Goal: Book appointment/travel/reservation

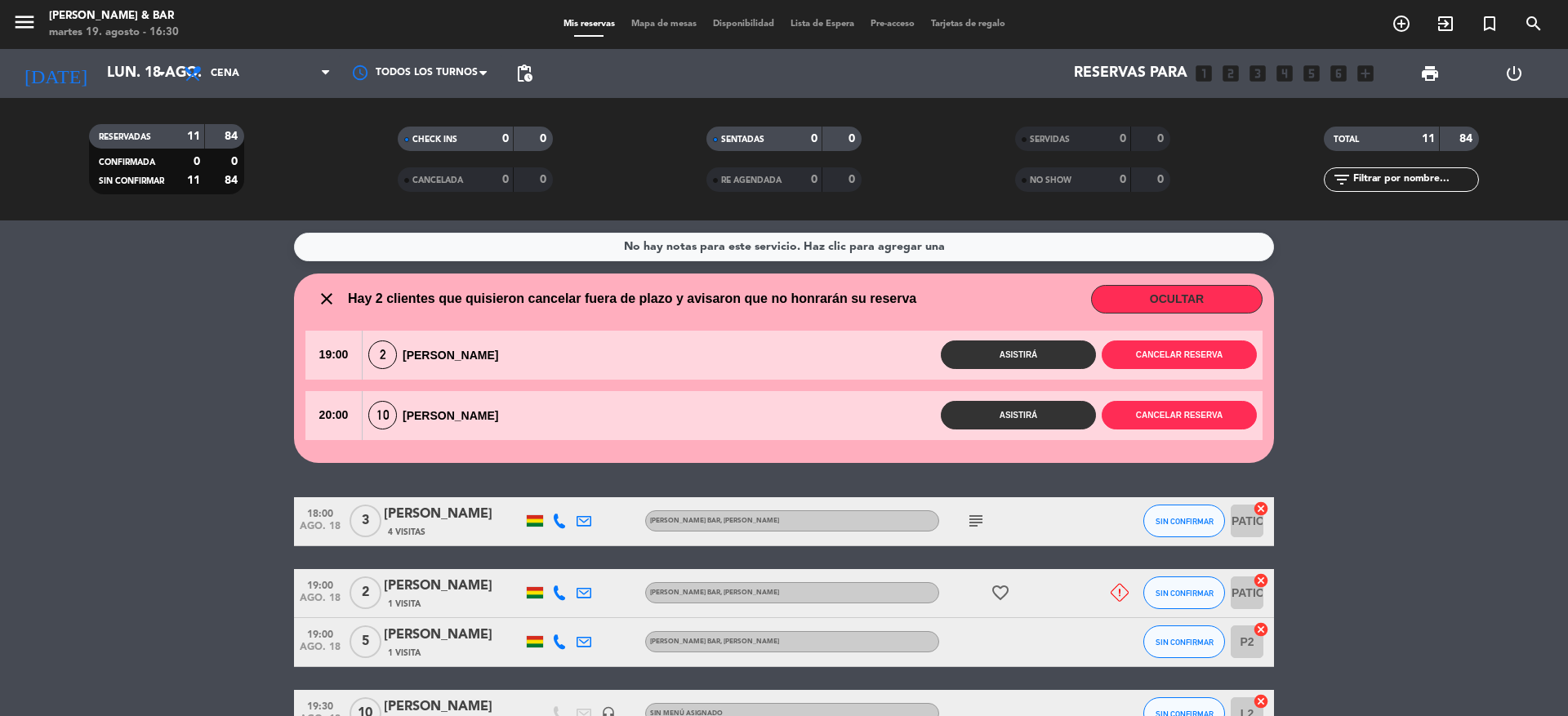
scroll to position [490, 0]
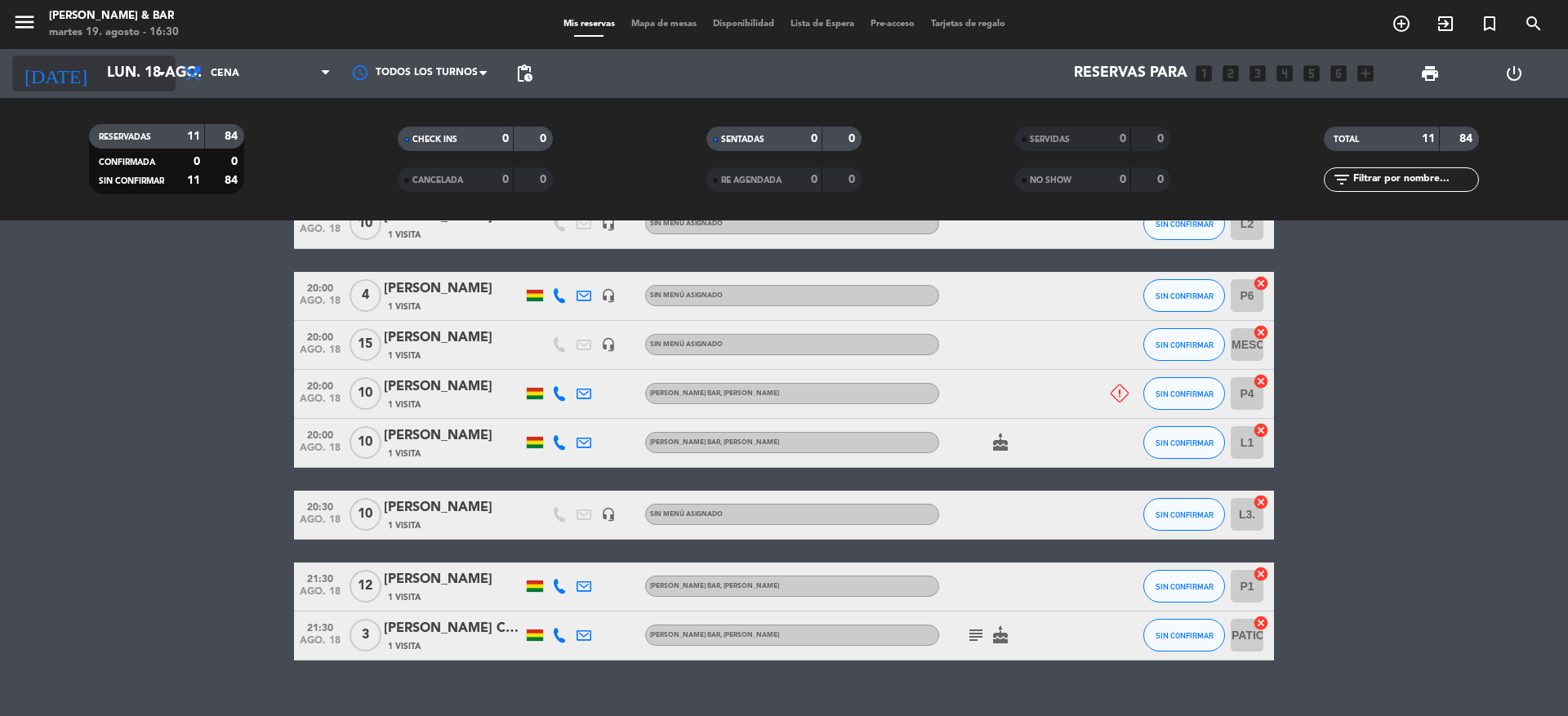
click at [116, 55] on div "[DATE] lun. 18 ago. arrow_drop_down" at bounding box center [94, 73] width 163 height 36
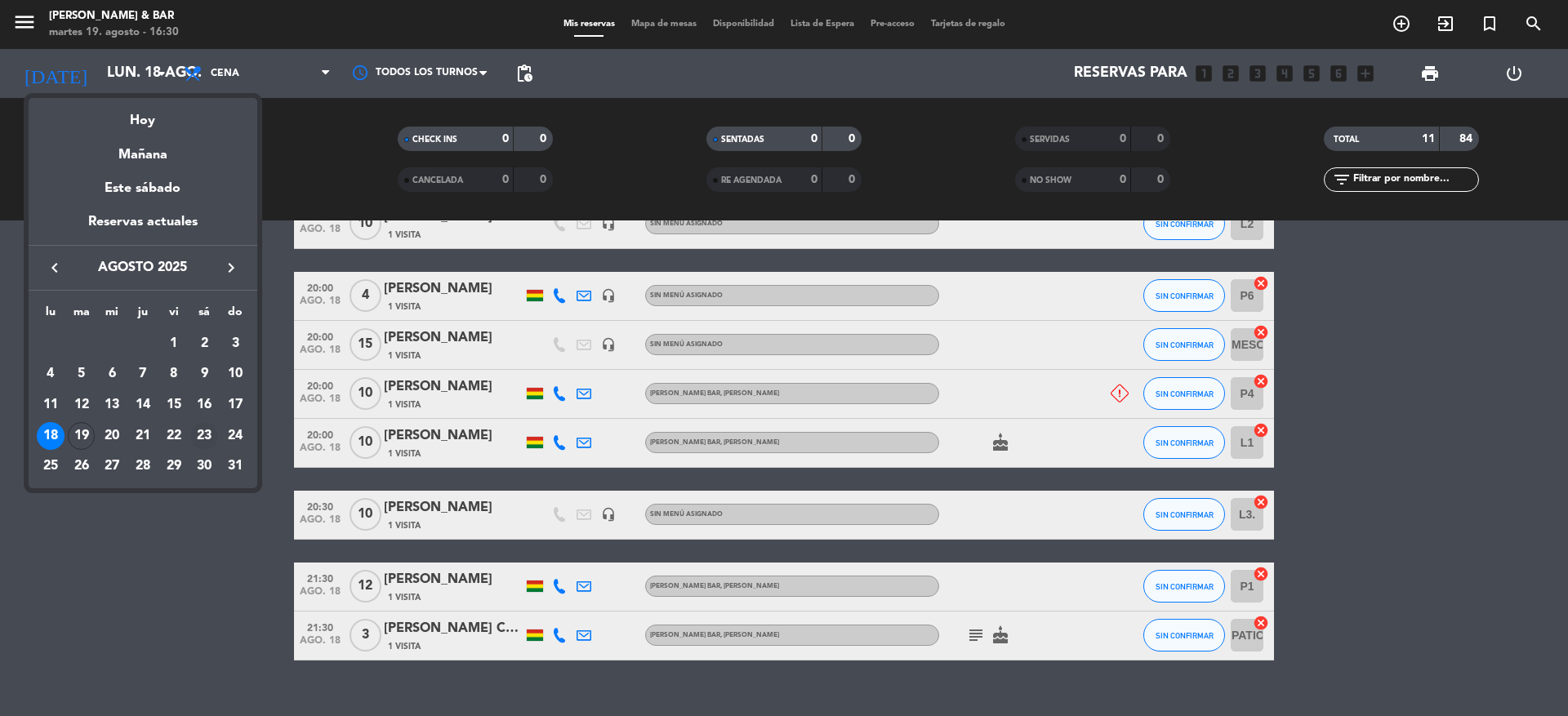
click at [197, 431] on div "23" at bounding box center [204, 436] width 28 height 28
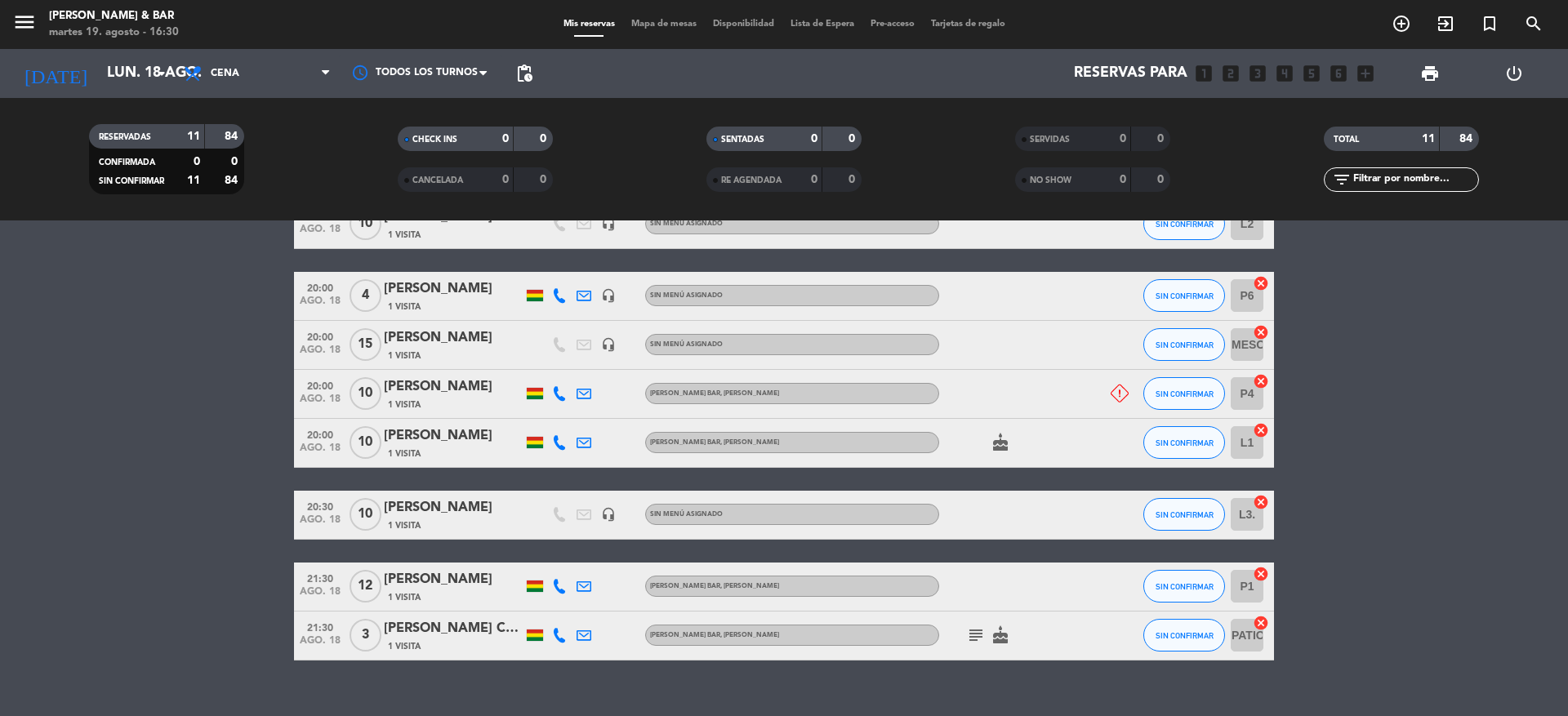
type input "sáb. 23 ago."
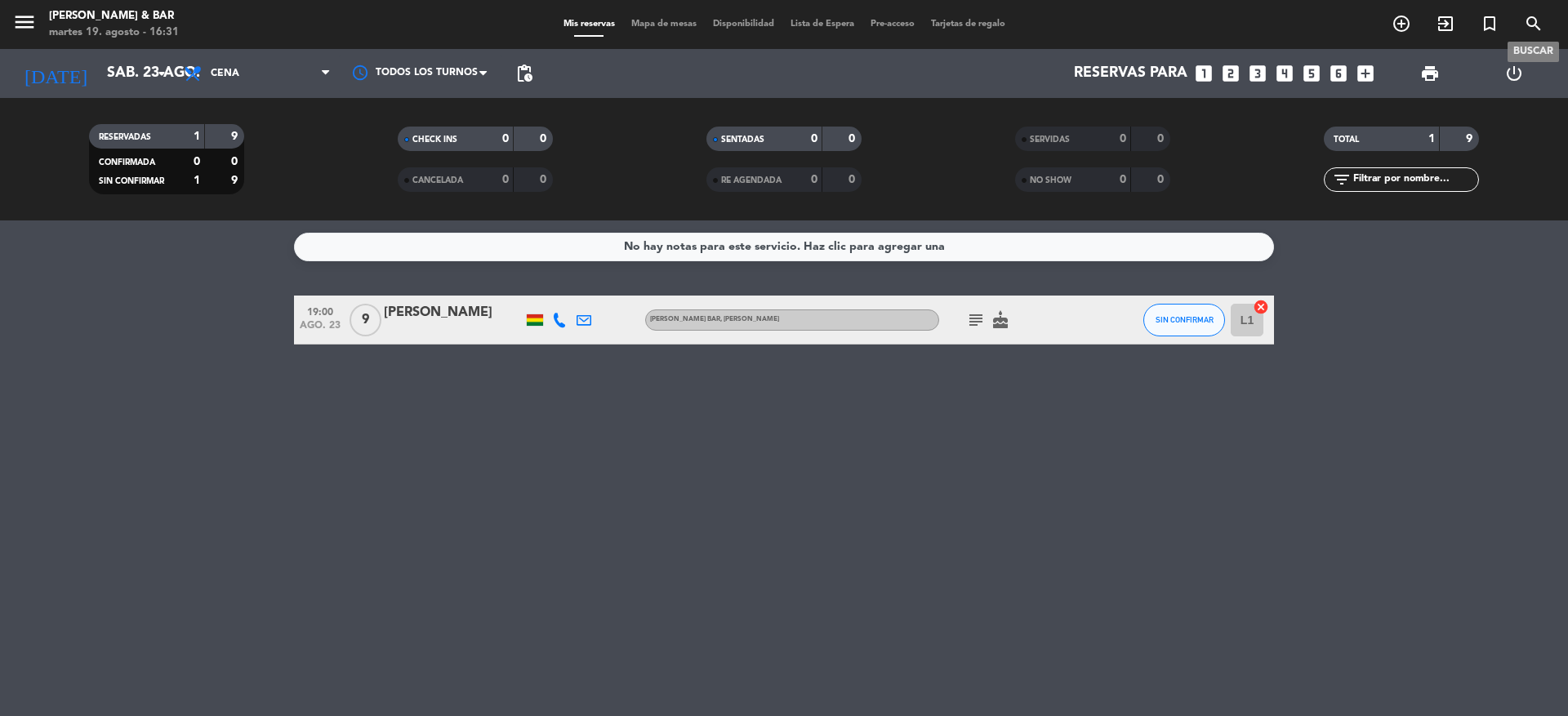
click at [1527, 19] on icon "search" at bounding box center [1534, 23] width 19 height 19
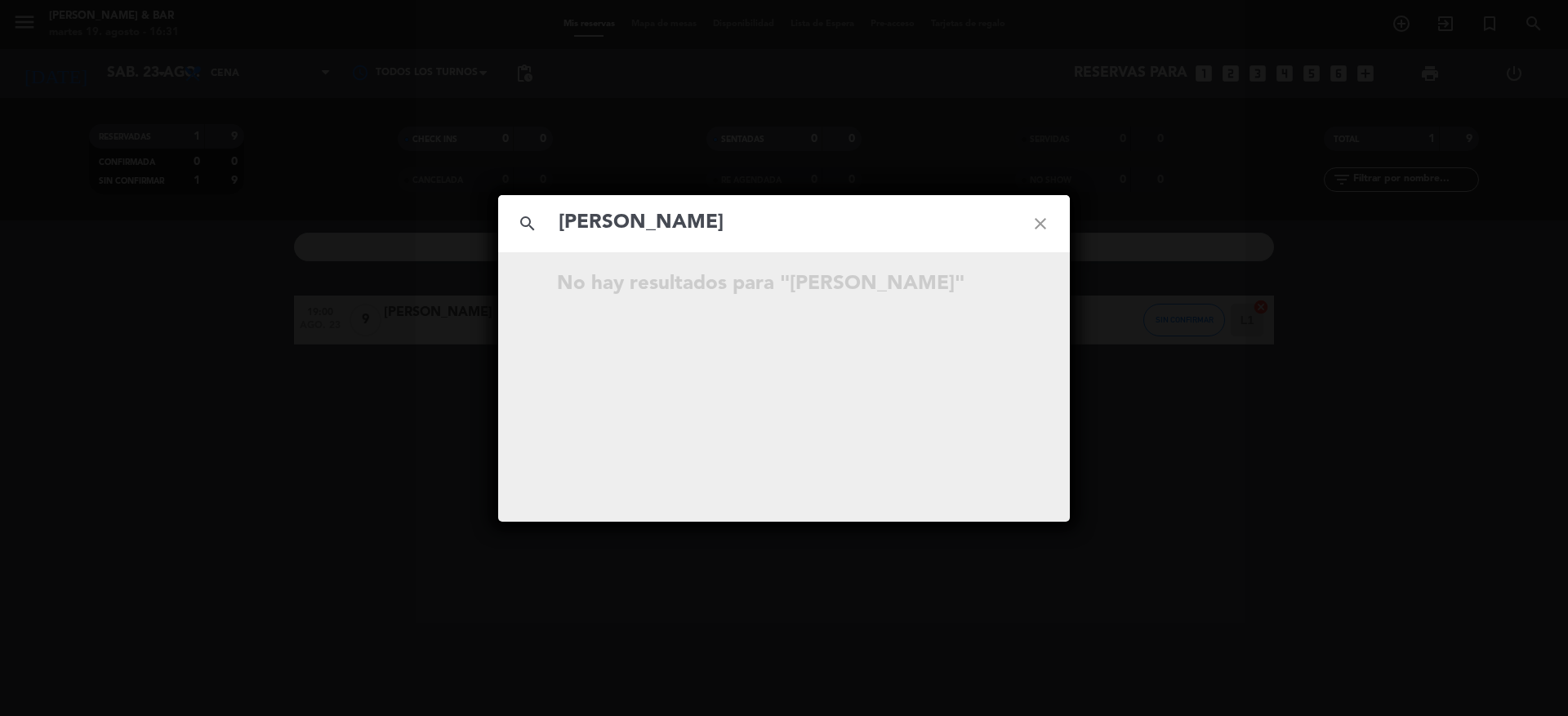
type input "[PERSON_NAME]"
click at [1038, 214] on icon "close" at bounding box center [1040, 223] width 59 height 59
click at [1037, 244] on icon "close" at bounding box center [1040, 223] width 59 height 59
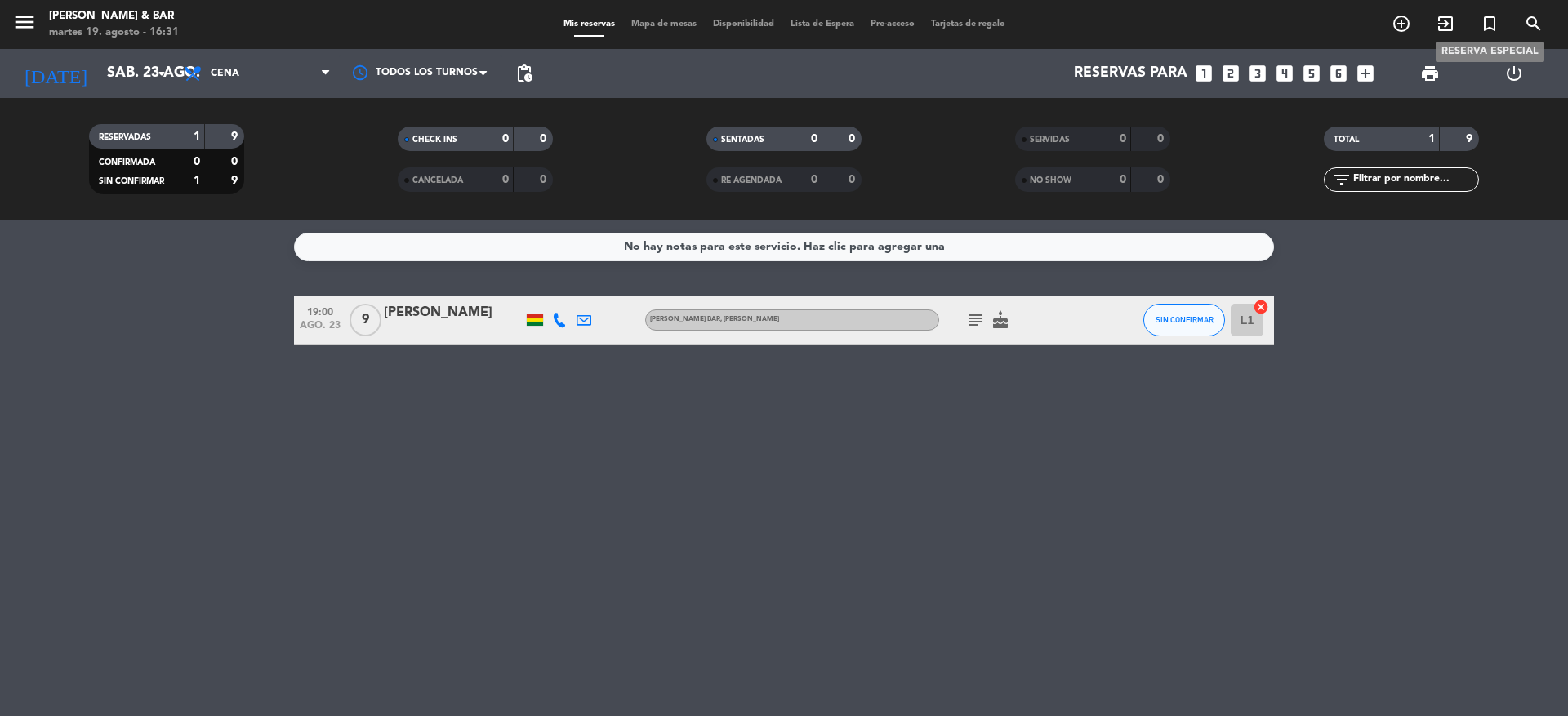
click at [1487, 23] on icon "turned_in_not" at bounding box center [1489, 23] width 19 height 19
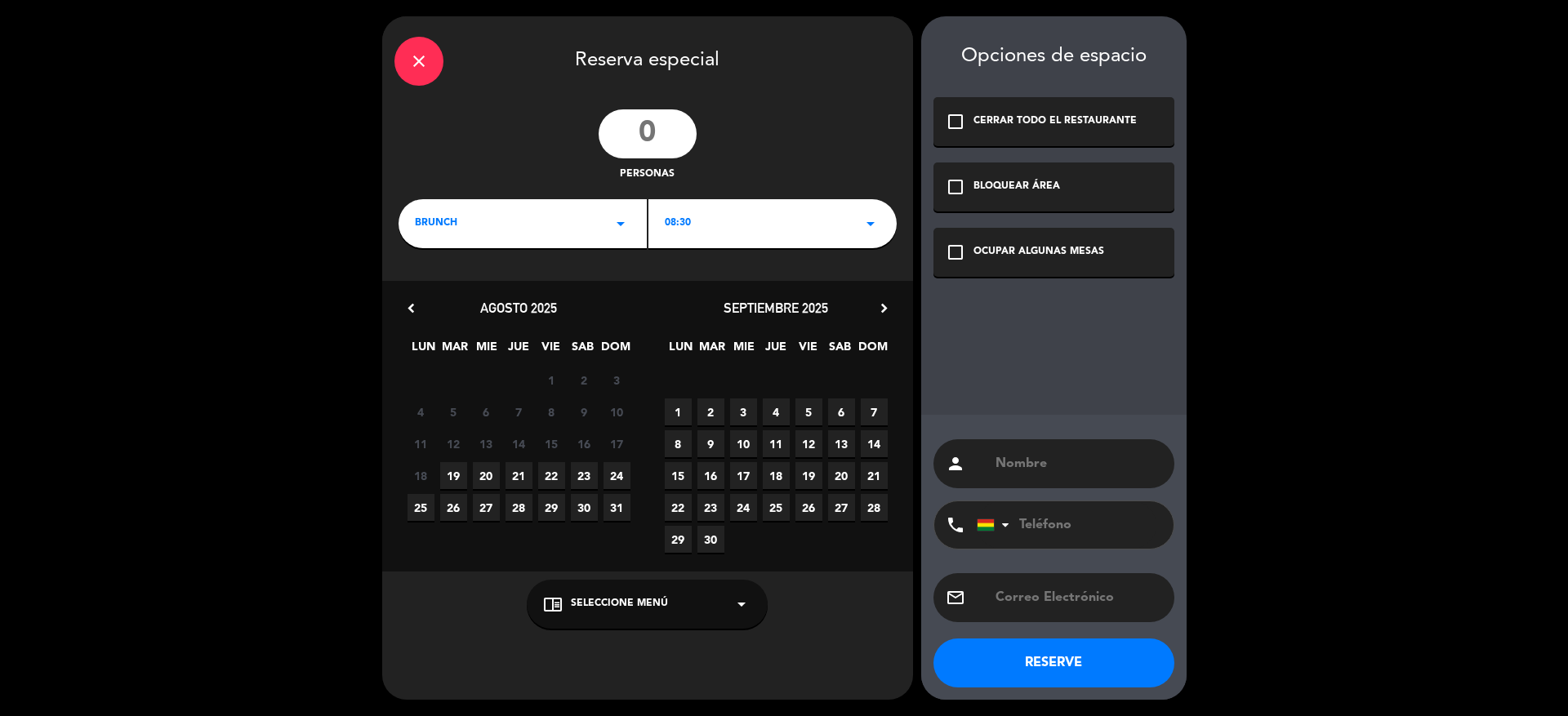
drag, startPoint x: 632, startPoint y: 132, endPoint x: 738, endPoint y: 131, distance: 106.0
click at [738, 131] on div "personas" at bounding box center [647, 147] width 530 height 74
type input "30"
click at [620, 222] on icon "arrow_drop_down" at bounding box center [621, 223] width 19 height 19
click at [738, 228] on div "08:30 arrow_drop_down" at bounding box center [772, 223] width 249 height 49
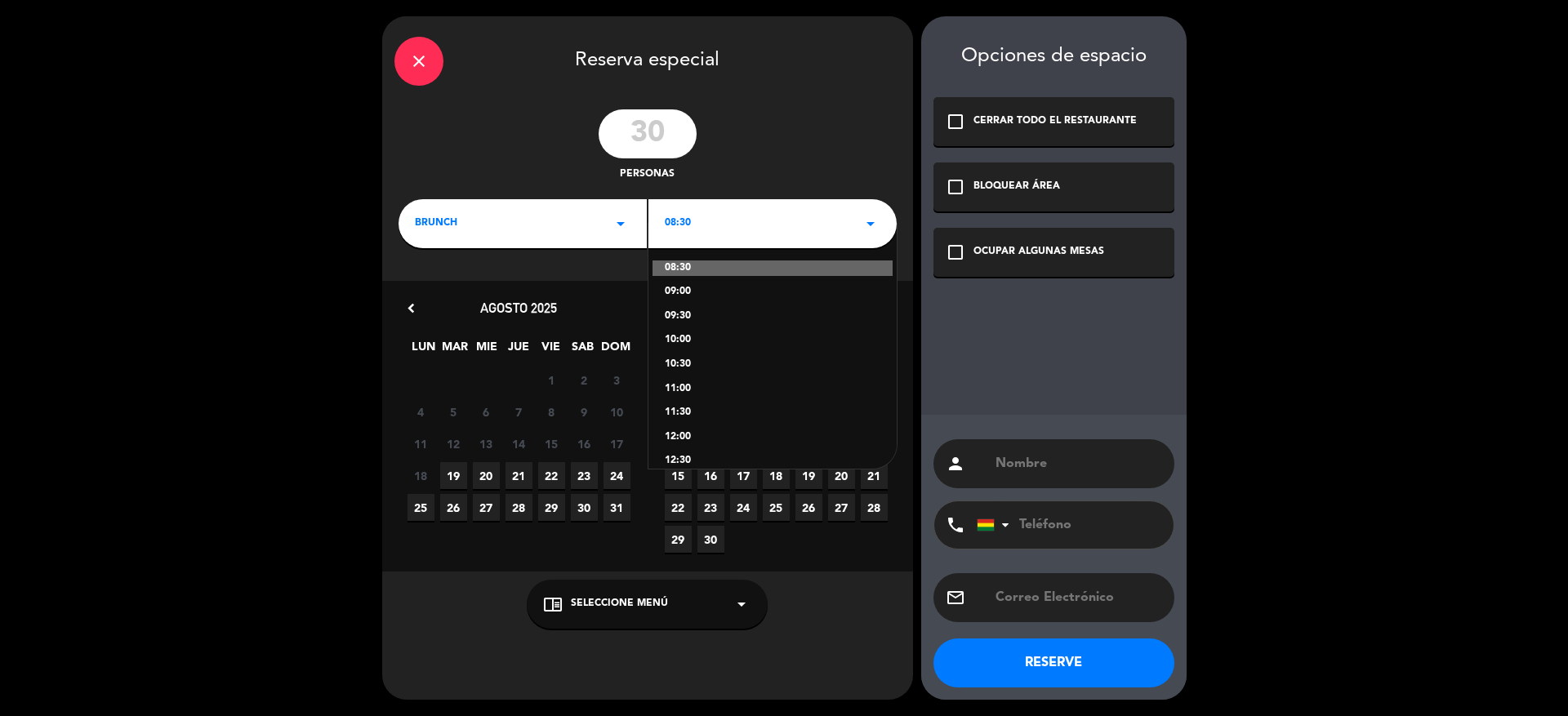
click at [677, 385] on div "11:00" at bounding box center [772, 390] width 216 height 17
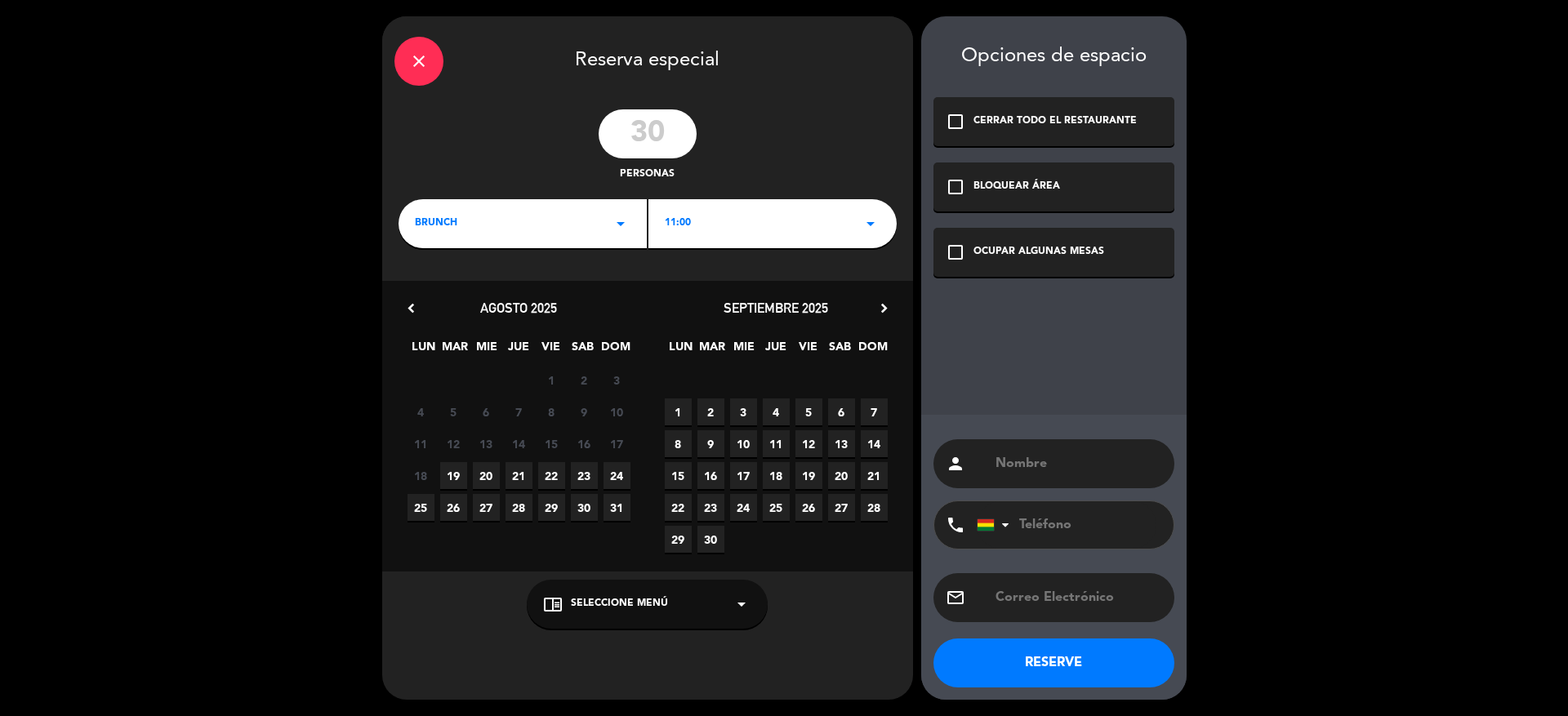
click at [586, 474] on span "23" at bounding box center [585, 476] width 27 height 27
click at [1003, 256] on div "OCUPAR ALGUNAS MESAS" at bounding box center [1039, 252] width 131 height 17
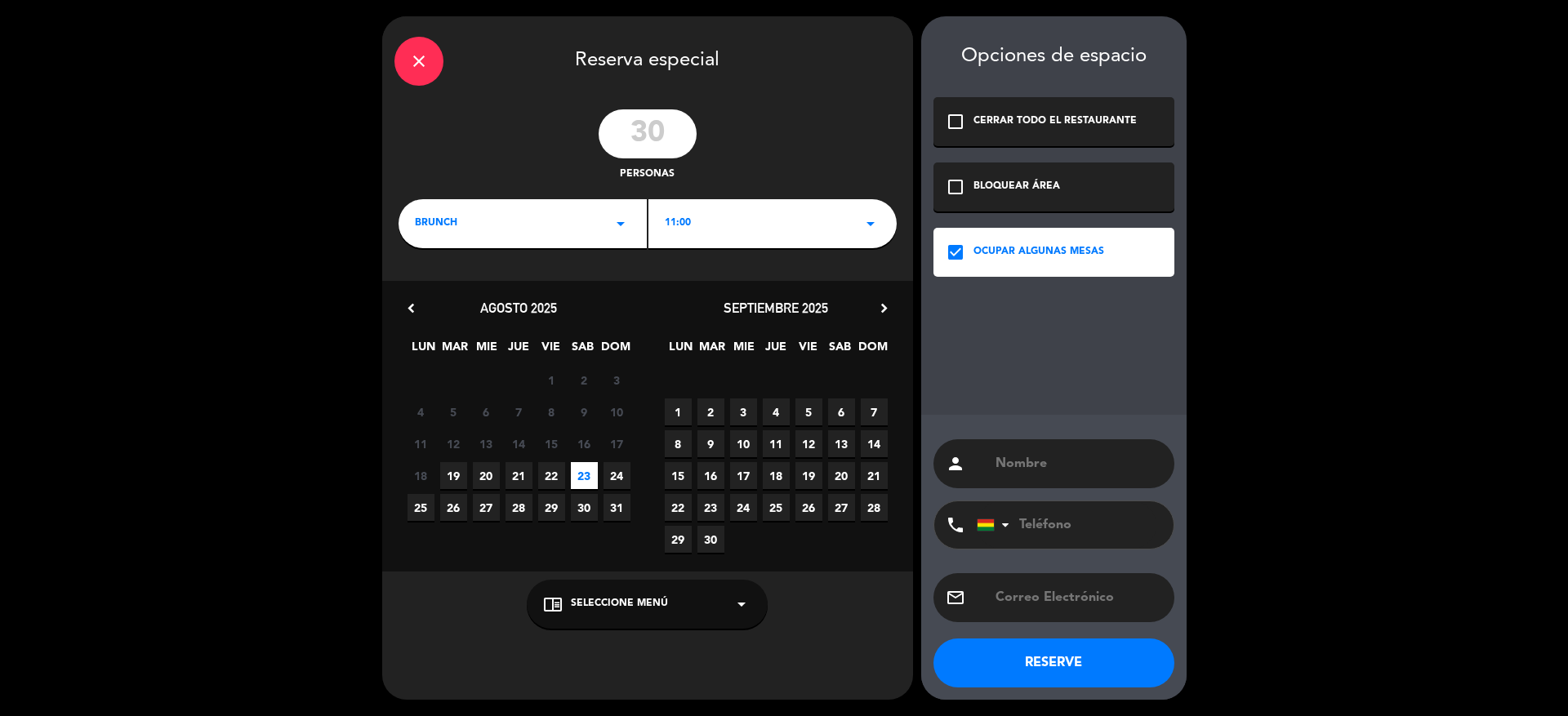
click at [1069, 473] on input "text" at bounding box center [1077, 464] width 168 height 23
type input "[PERSON_NAME]"
click at [1083, 520] on input "tel" at bounding box center [1066, 525] width 180 height 48
type input "78456067"
click at [1064, 601] on input "text" at bounding box center [1077, 598] width 168 height 23
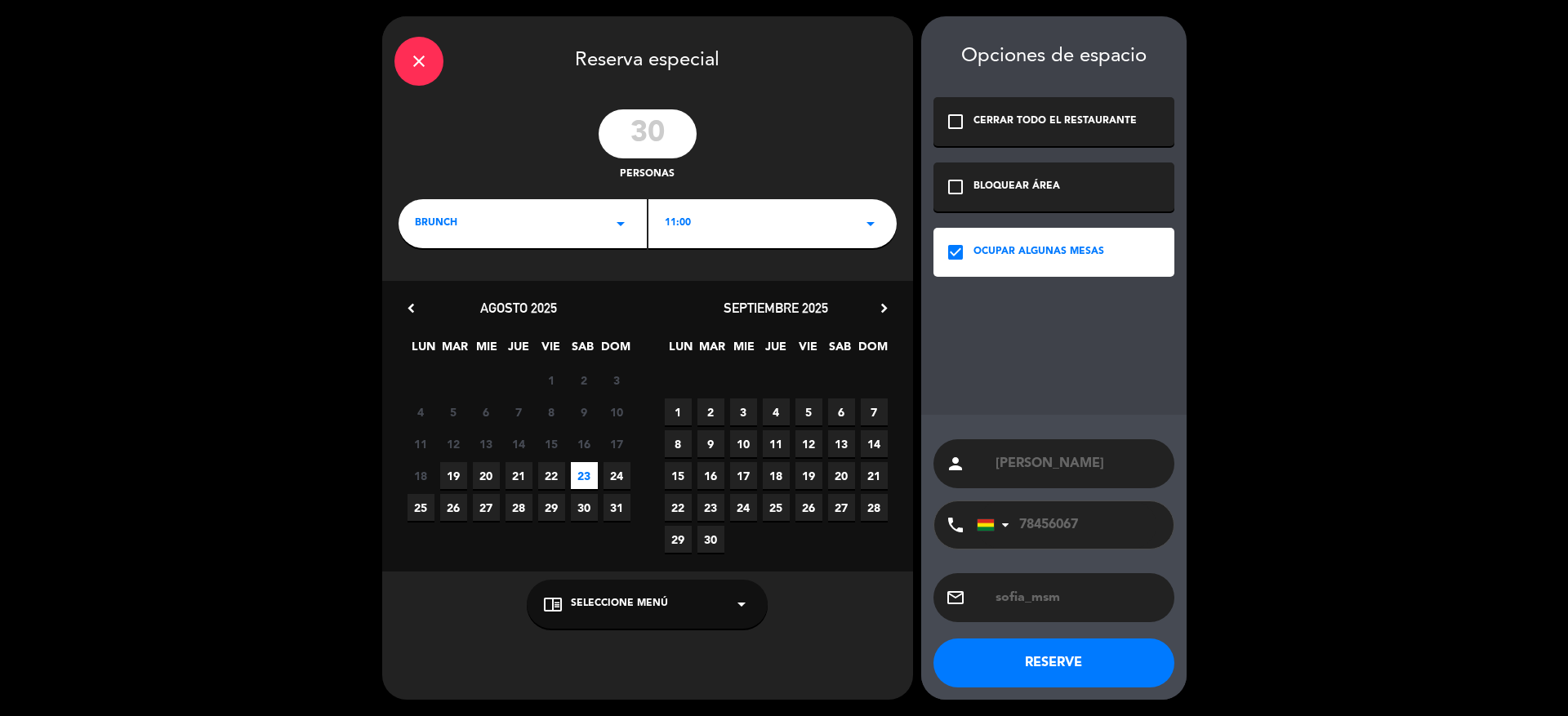
click at [1034, 601] on input "sofia_msm" at bounding box center [1077, 598] width 168 height 23
click at [1109, 598] on input "sofia.msm" at bounding box center [1077, 598] width 168 height 23
type input "[PERSON_NAME][EMAIL_ADDRESS][DOMAIN_NAME]"
click at [1086, 668] on button "RESERVE" at bounding box center [1054, 663] width 241 height 49
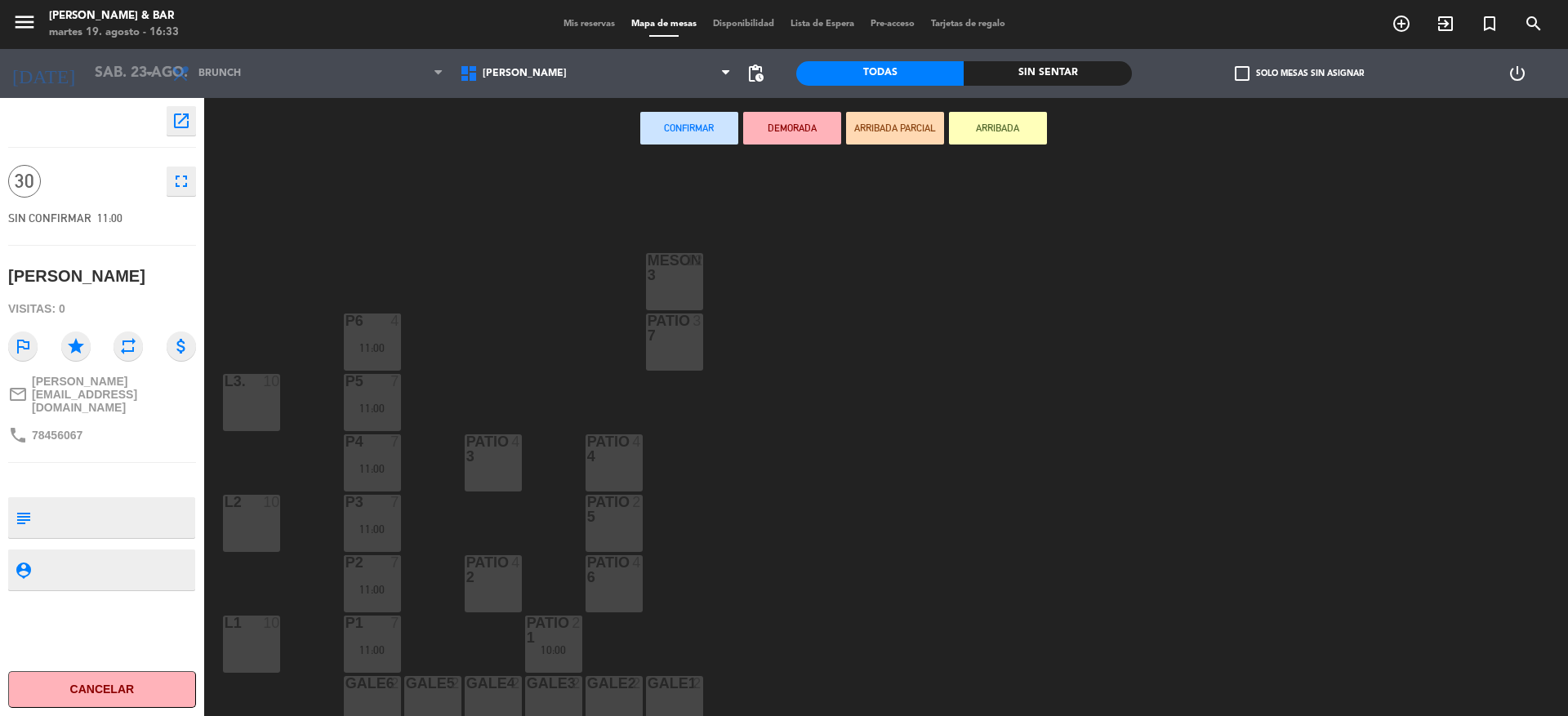
scroll to position [193, 0]
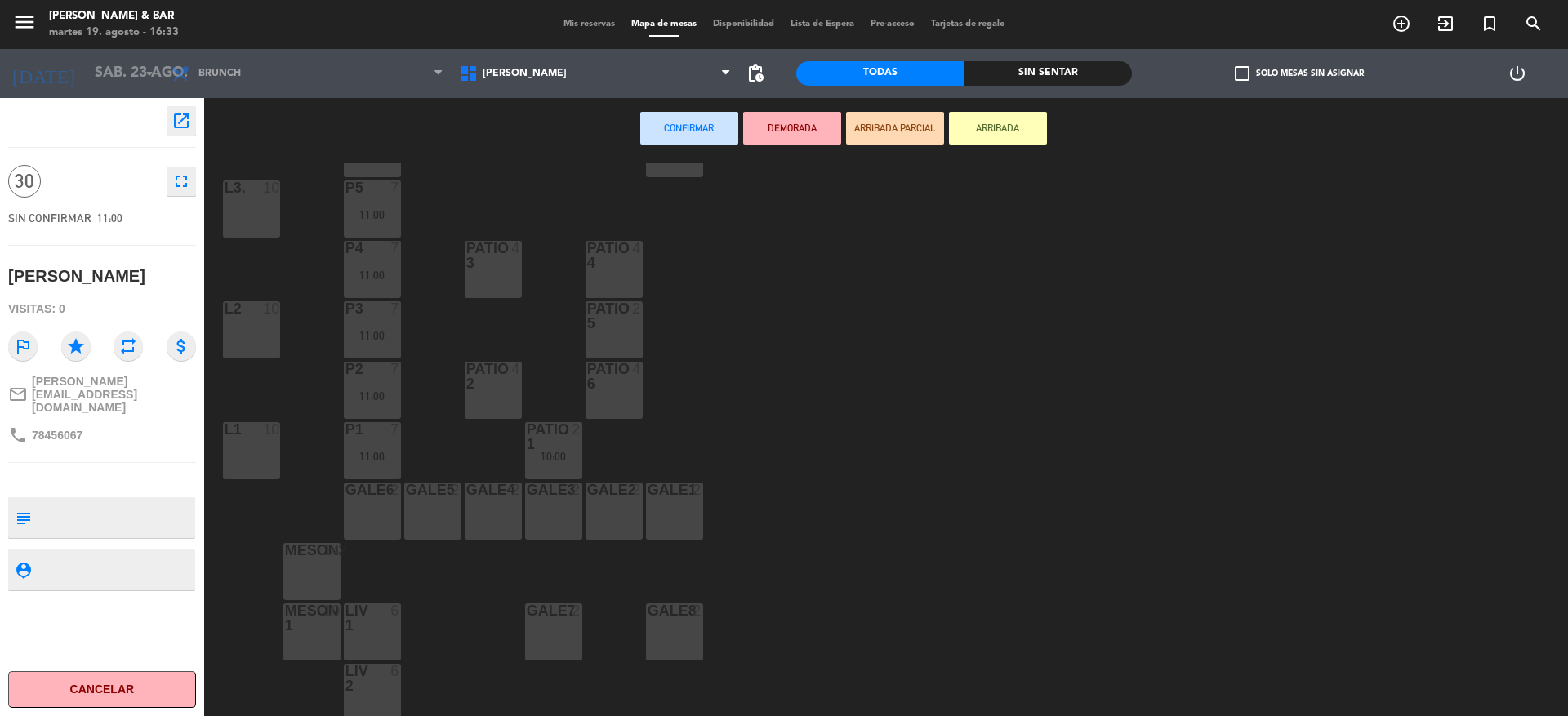
drag, startPoint x: 314, startPoint y: 554, endPoint x: 305, endPoint y: 597, distance: 43.9
click at [315, 564] on div "MESON2 14" at bounding box center [312, 571] width 57 height 57
click at [307, 621] on div at bounding box center [312, 618] width 27 height 29
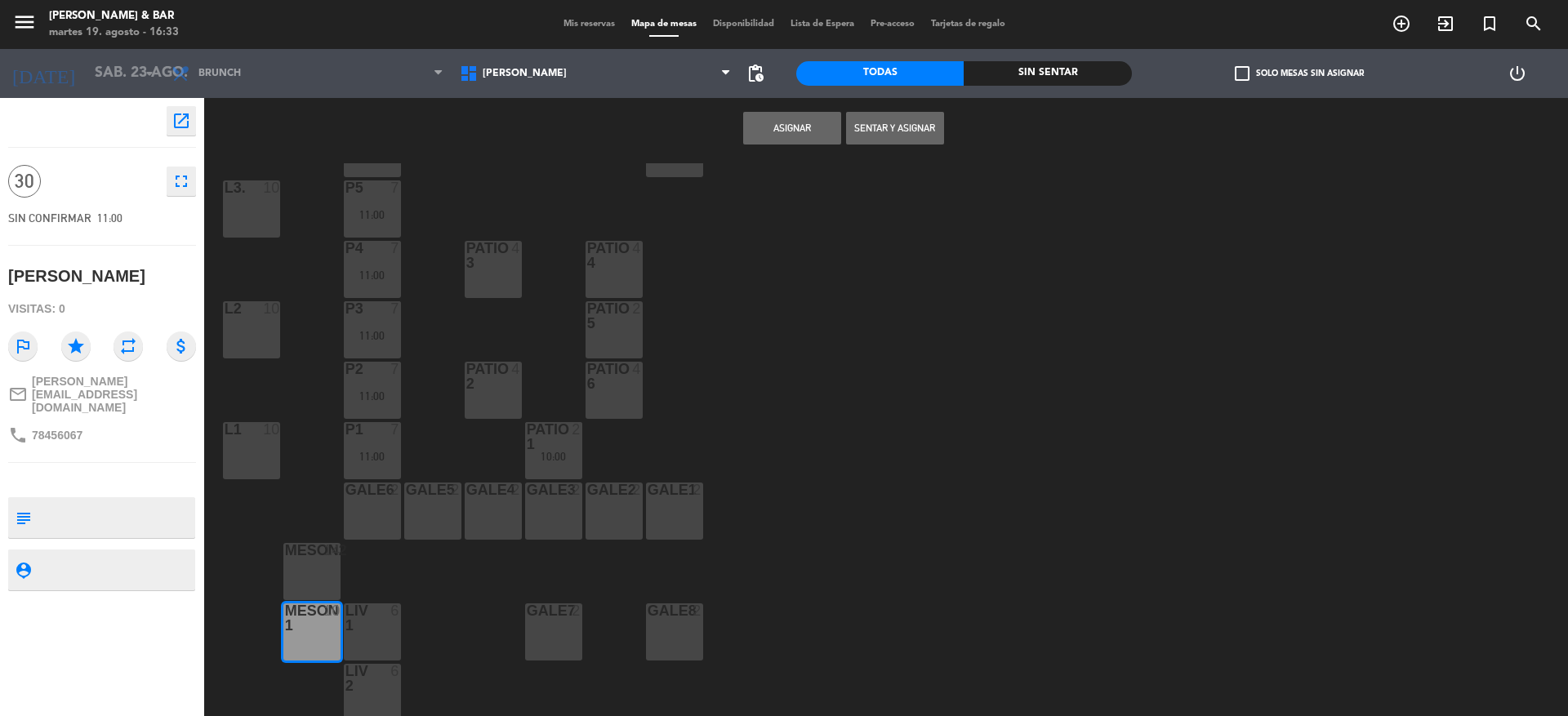
click at [316, 569] on div "MESON2 14" at bounding box center [312, 571] width 57 height 57
click at [882, 127] on button "Sentar y Asignar" at bounding box center [895, 128] width 98 height 33
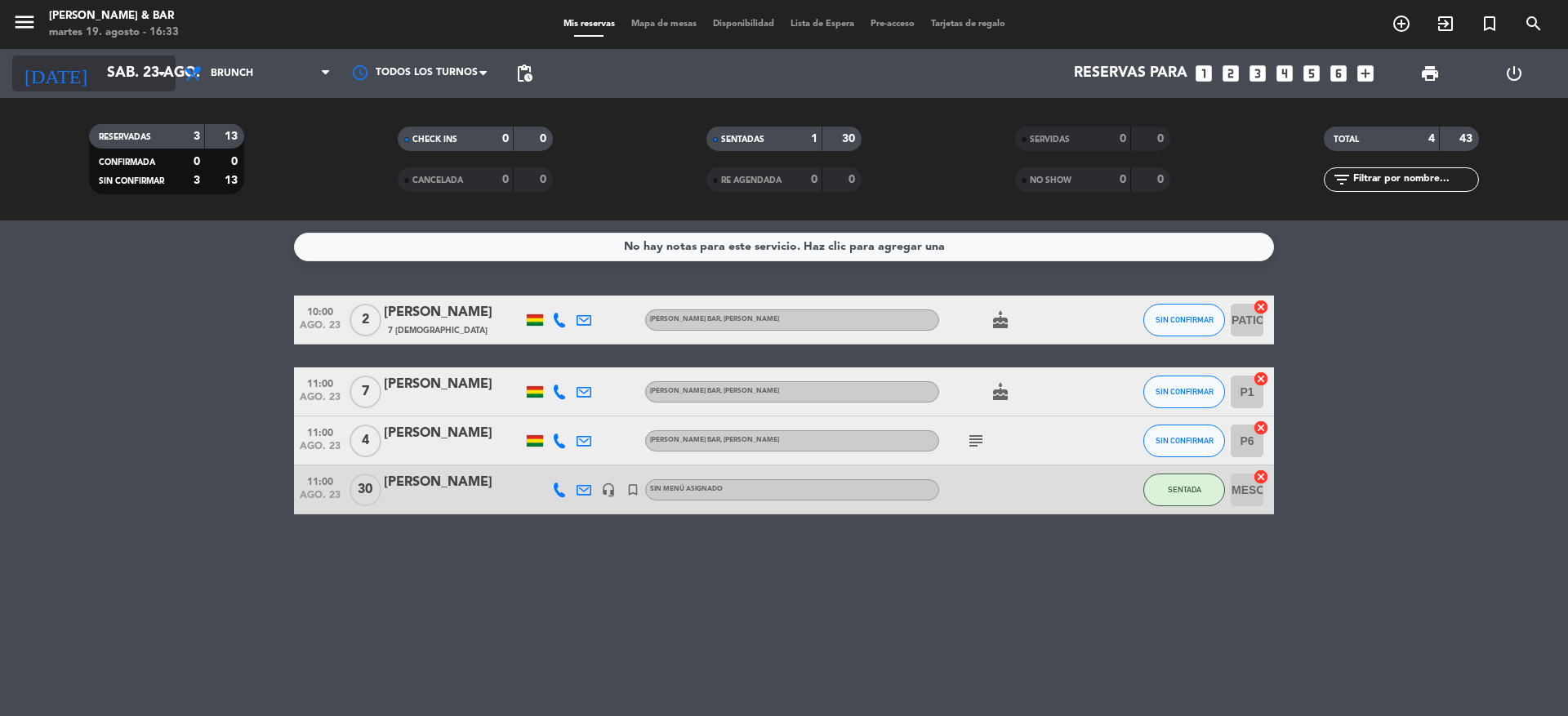
click at [120, 66] on input "sáb. 23 ago." at bounding box center [193, 74] width 189 height 33
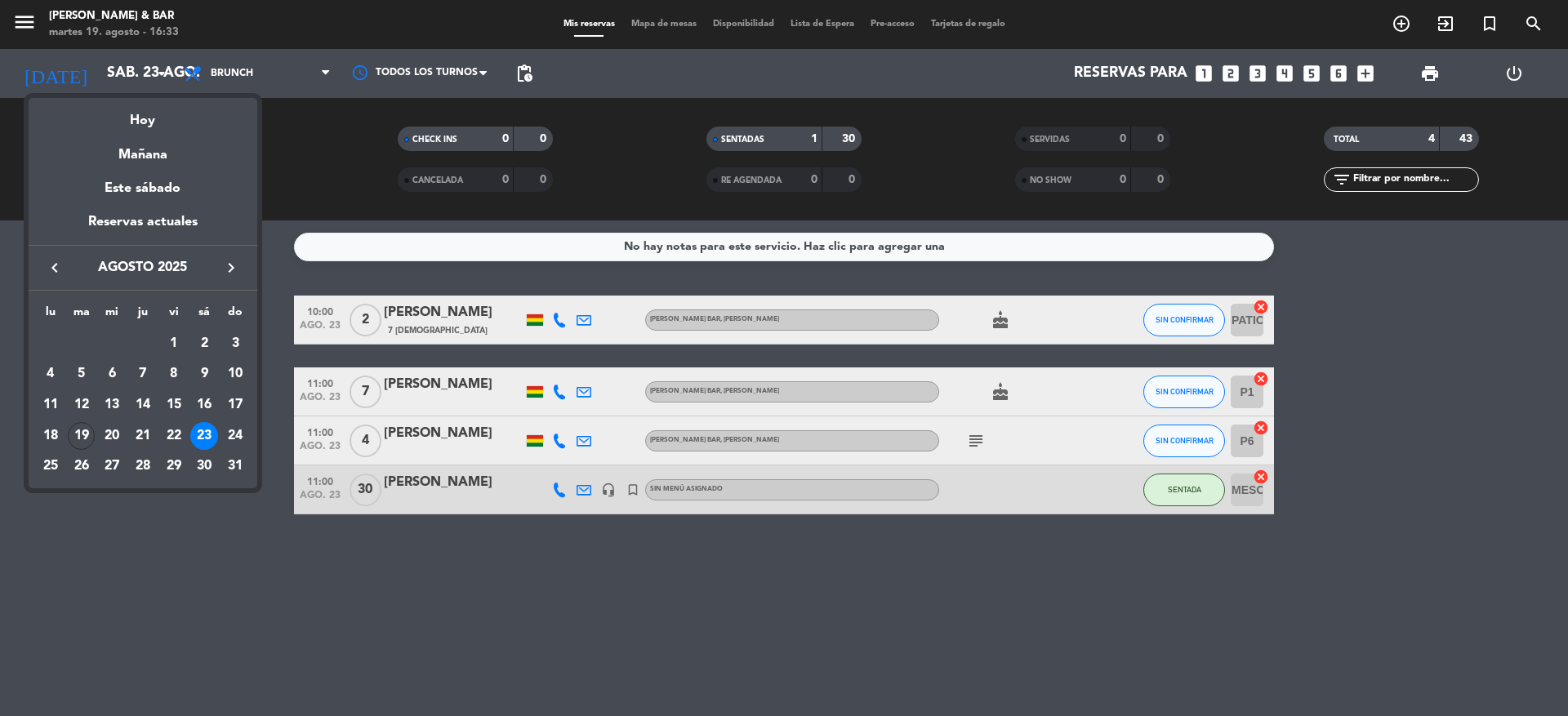
drag, startPoint x: 372, startPoint y: 142, endPoint x: 356, endPoint y: 120, distance: 27.2
click at [372, 143] on div at bounding box center [784, 358] width 1568 height 716
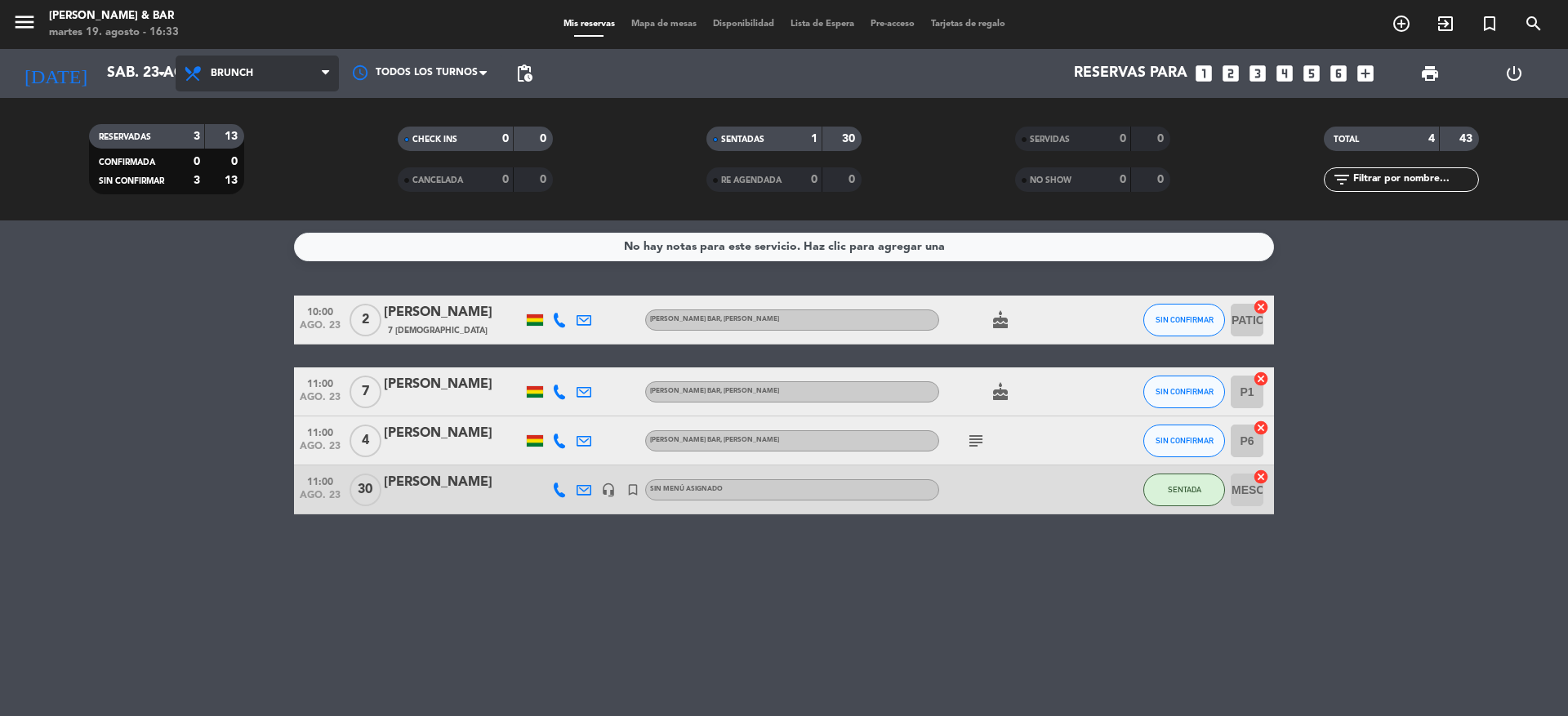
click at [322, 74] on icon at bounding box center [325, 73] width 8 height 13
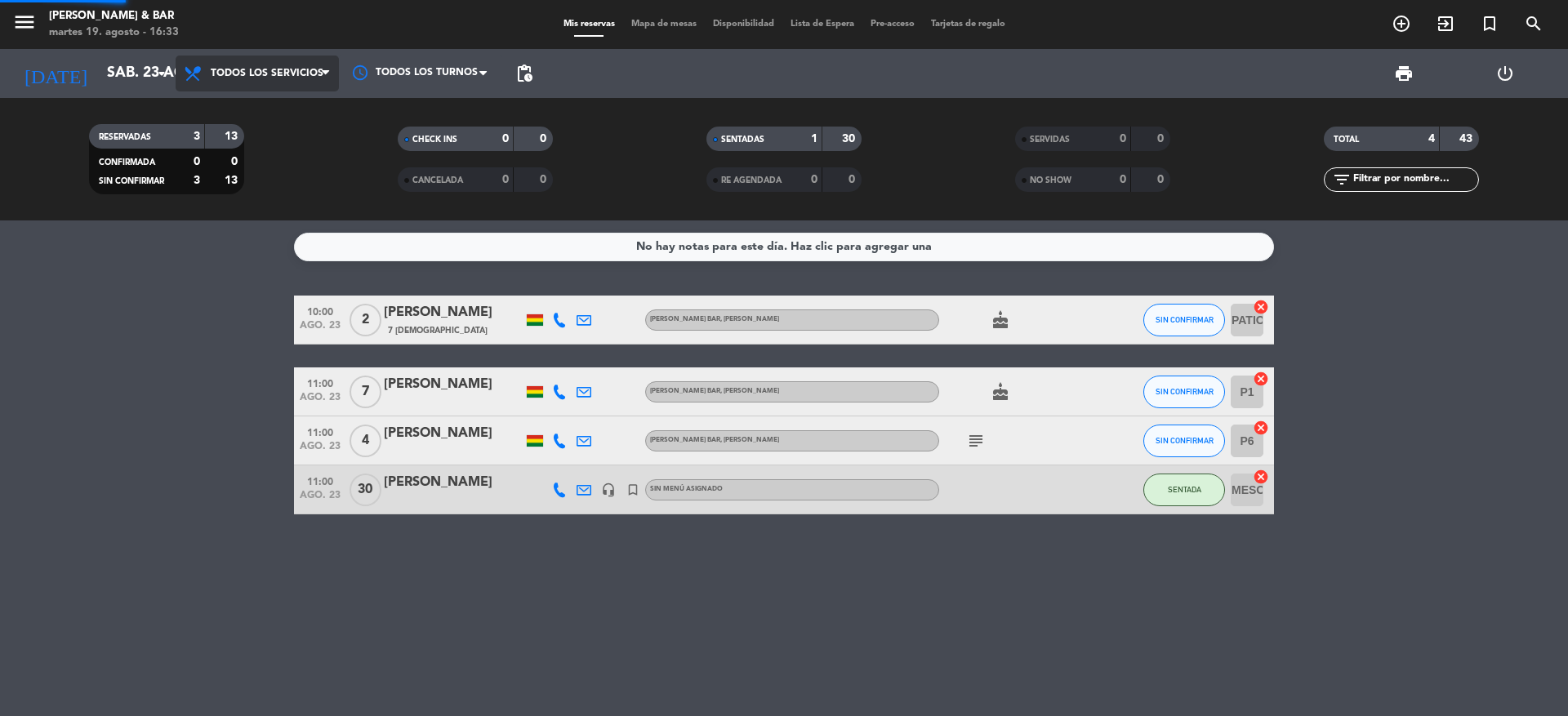
click at [299, 110] on div "menu [PERSON_NAME] Brunch & Bar martes 19. agosto - 16:33 Mis reservas Mapa de …" at bounding box center [784, 110] width 1568 height 221
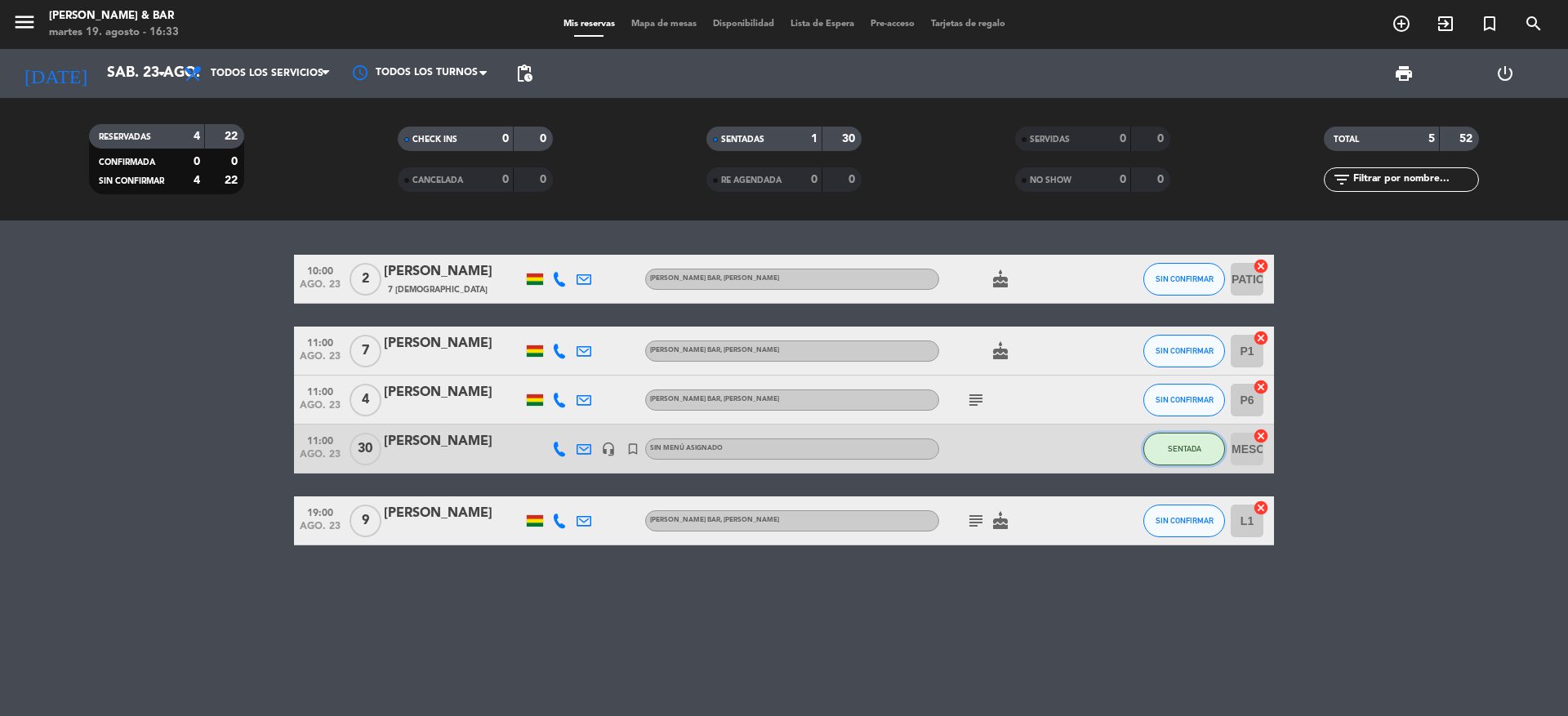
click at [1197, 449] on span "SENTADA" at bounding box center [1184, 448] width 33 height 9
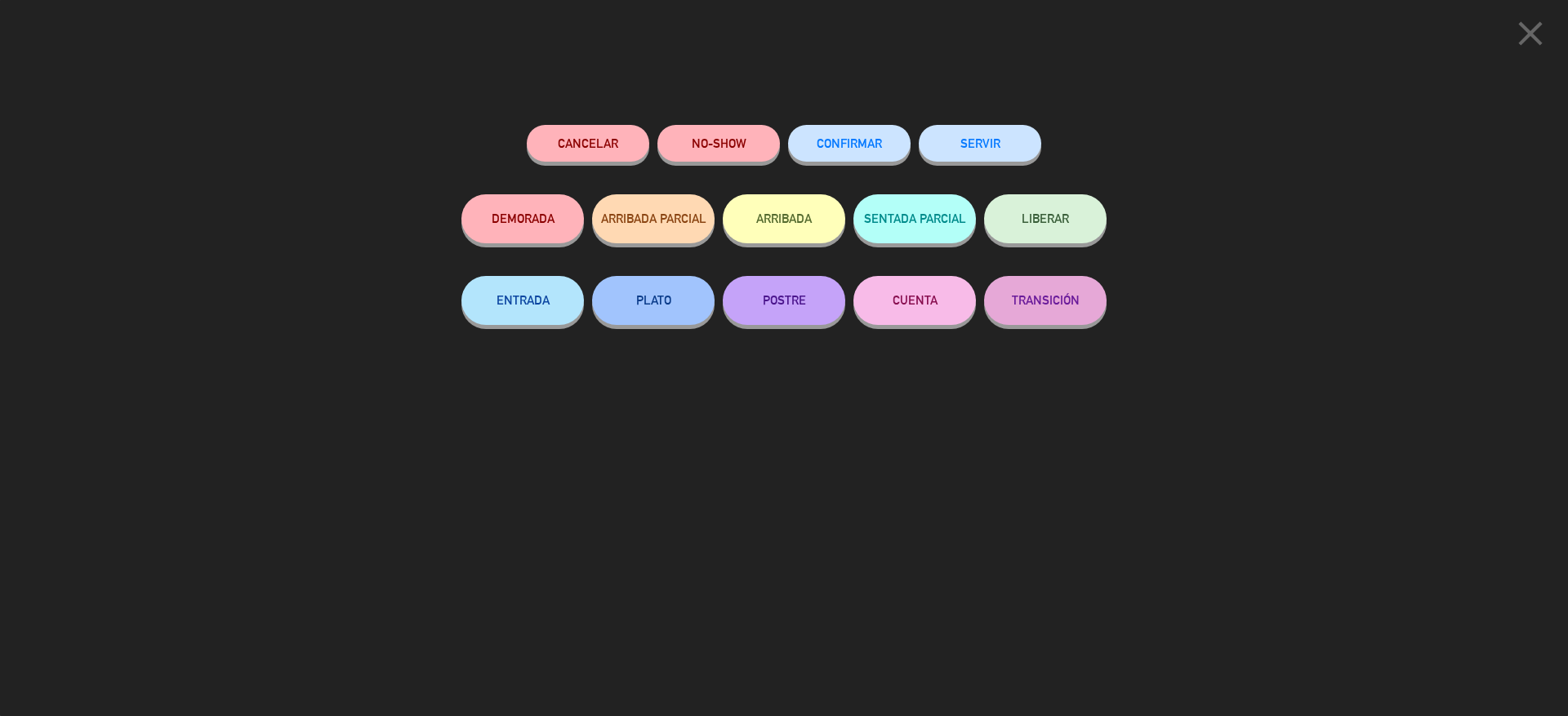
click at [882, 125] on div "CONFIRMAR" at bounding box center [849, 159] width 122 height 69
click at [851, 146] on span "CONFIRMAR" at bounding box center [849, 143] width 65 height 14
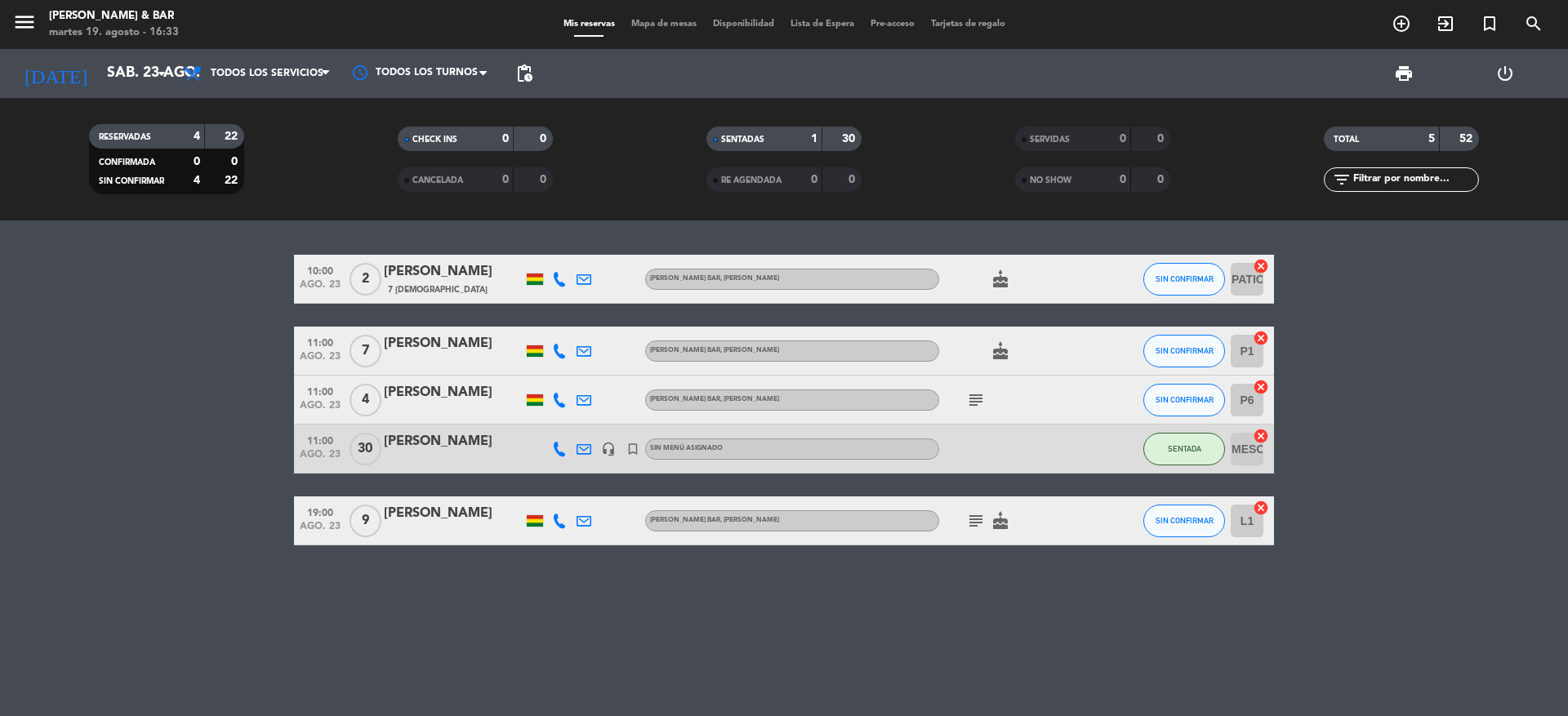
click at [1259, 436] on icon "cancel" at bounding box center [1261, 435] width 17 height 17
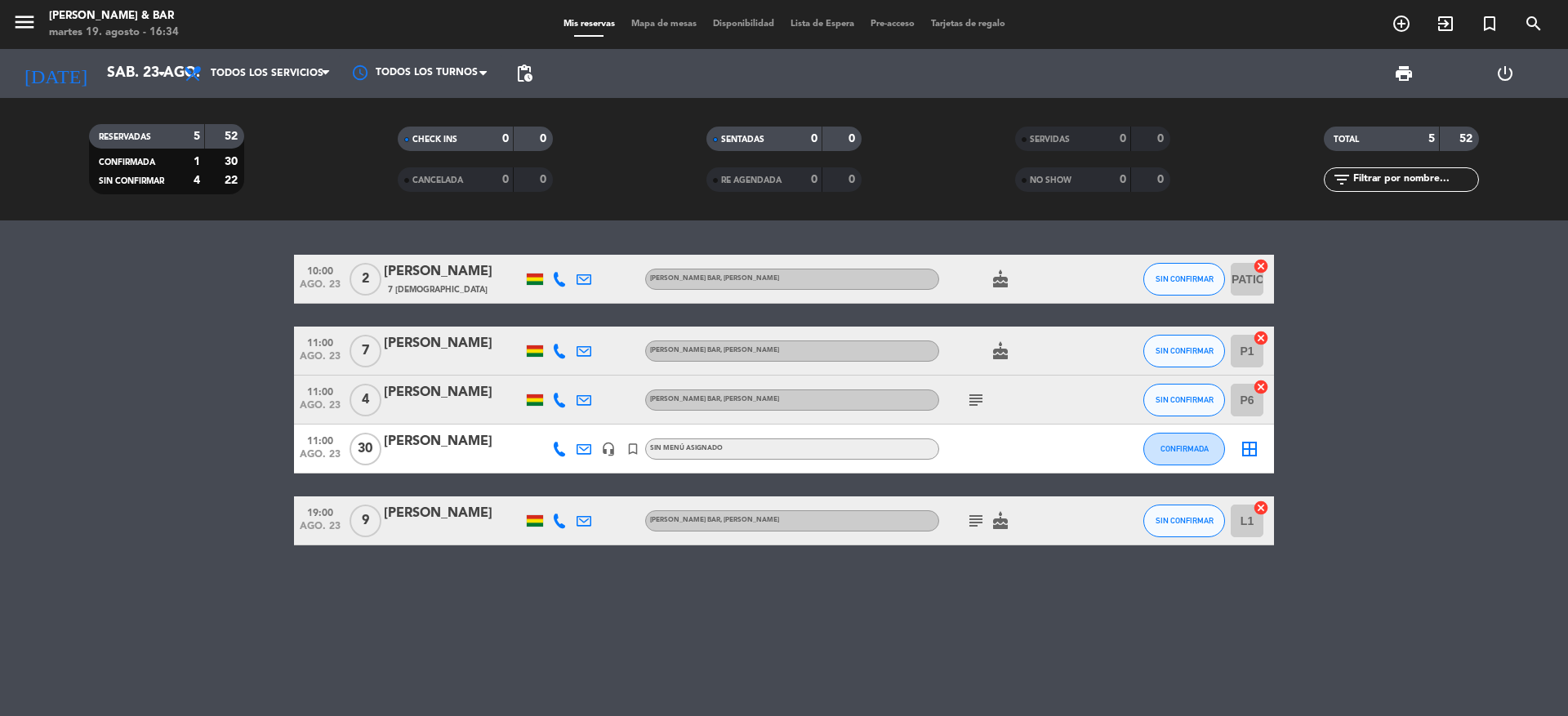
click at [1025, 434] on div at bounding box center [1012, 449] width 147 height 49
